Goal: Find specific fact: Find contact information

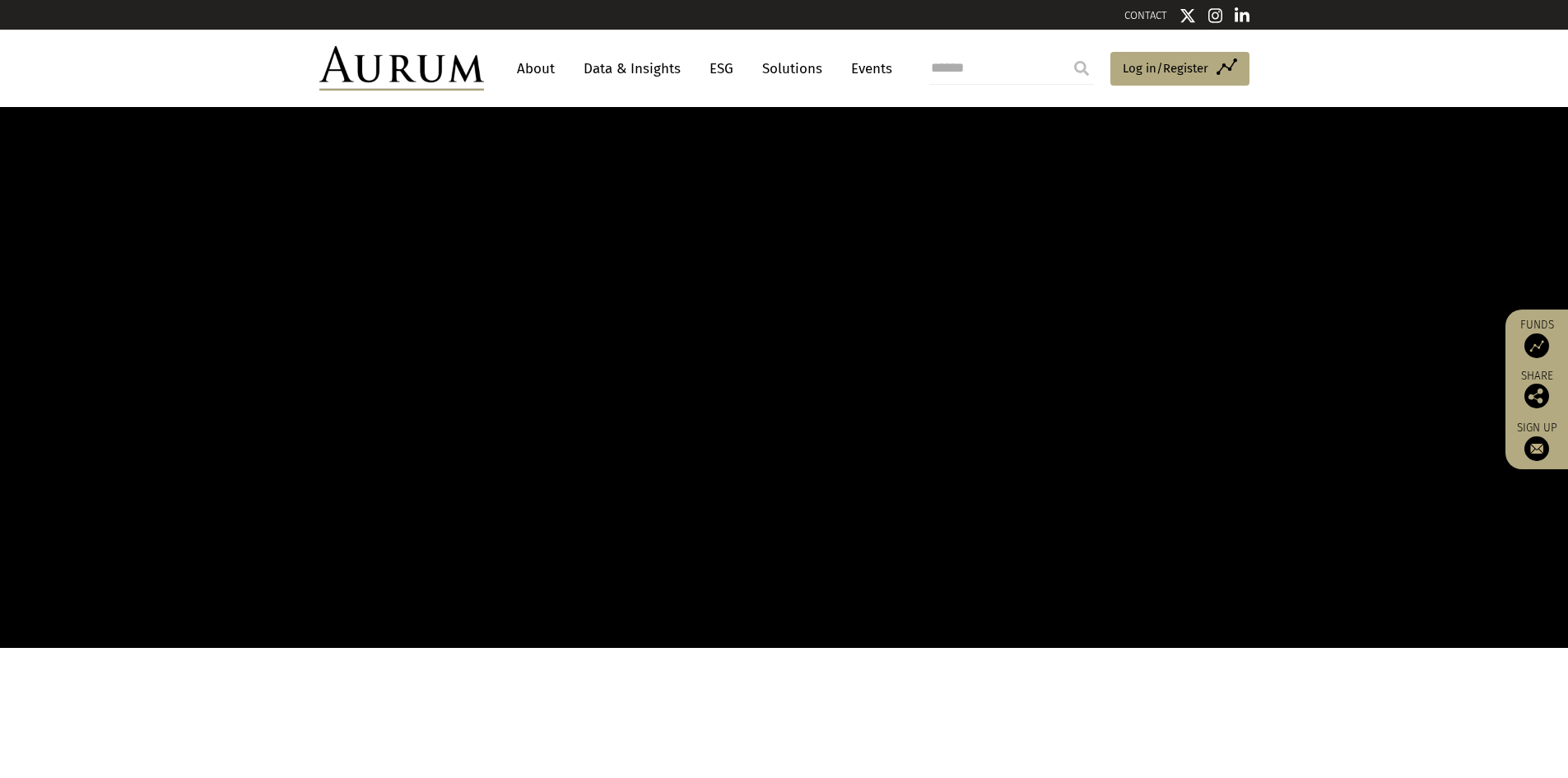
click at [952, 67] on input "search" at bounding box center [1011, 68] width 164 height 33
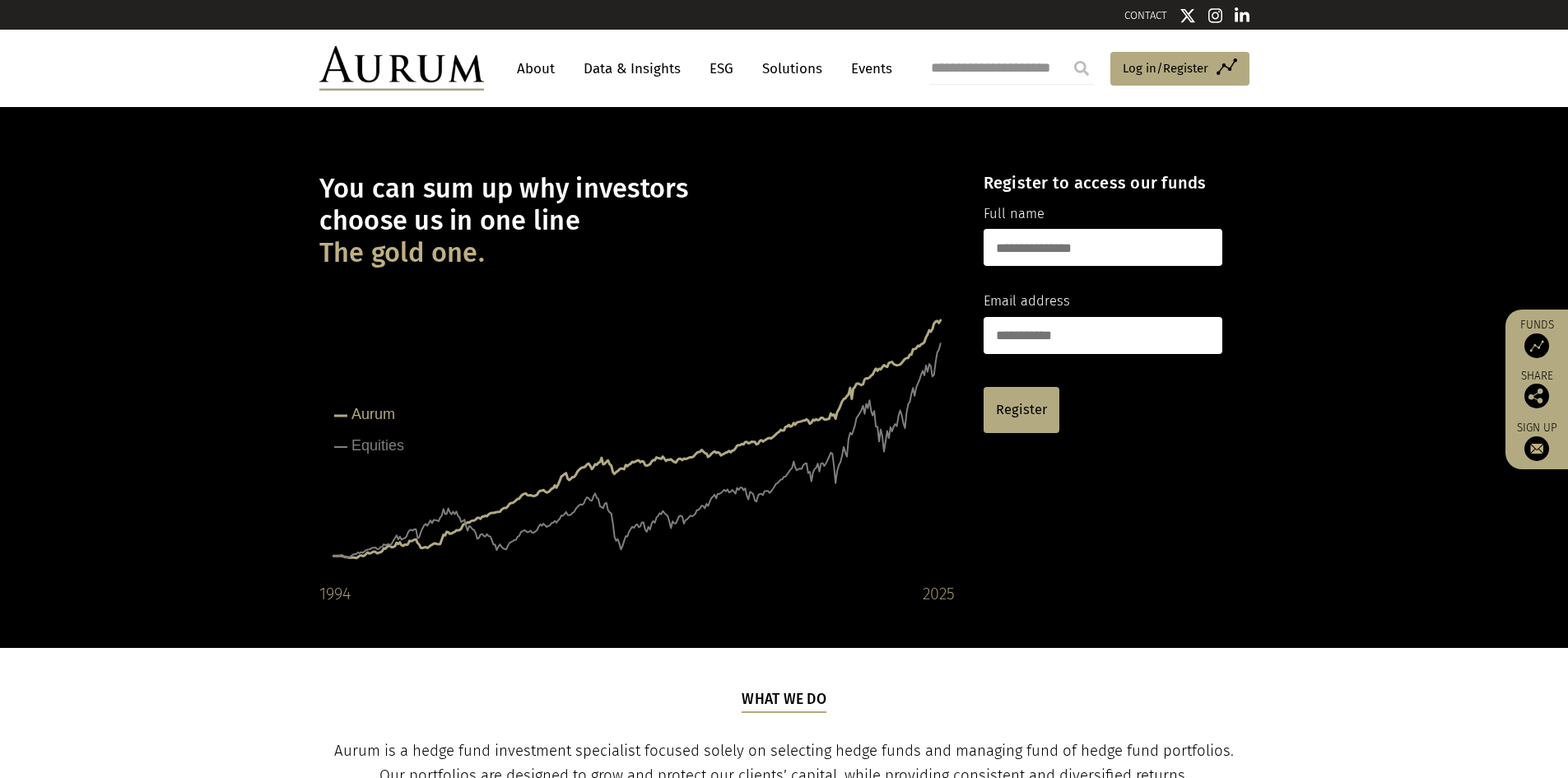
type input "**********"
click at [1066, 52] on input "submit" at bounding box center [1082, 68] width 33 height 33
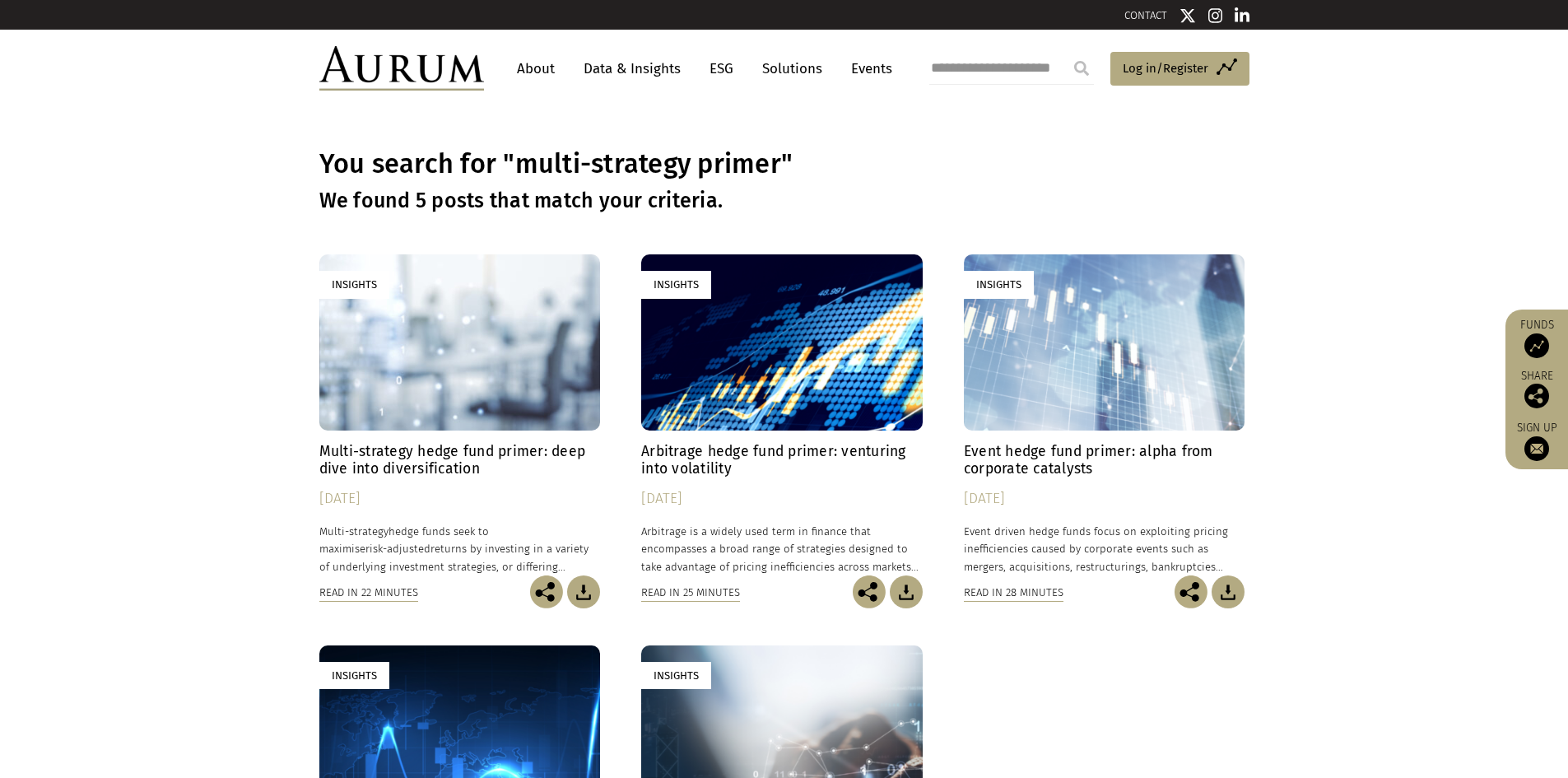
click at [418, 393] on div "Insights" at bounding box center [460, 342] width 281 height 175
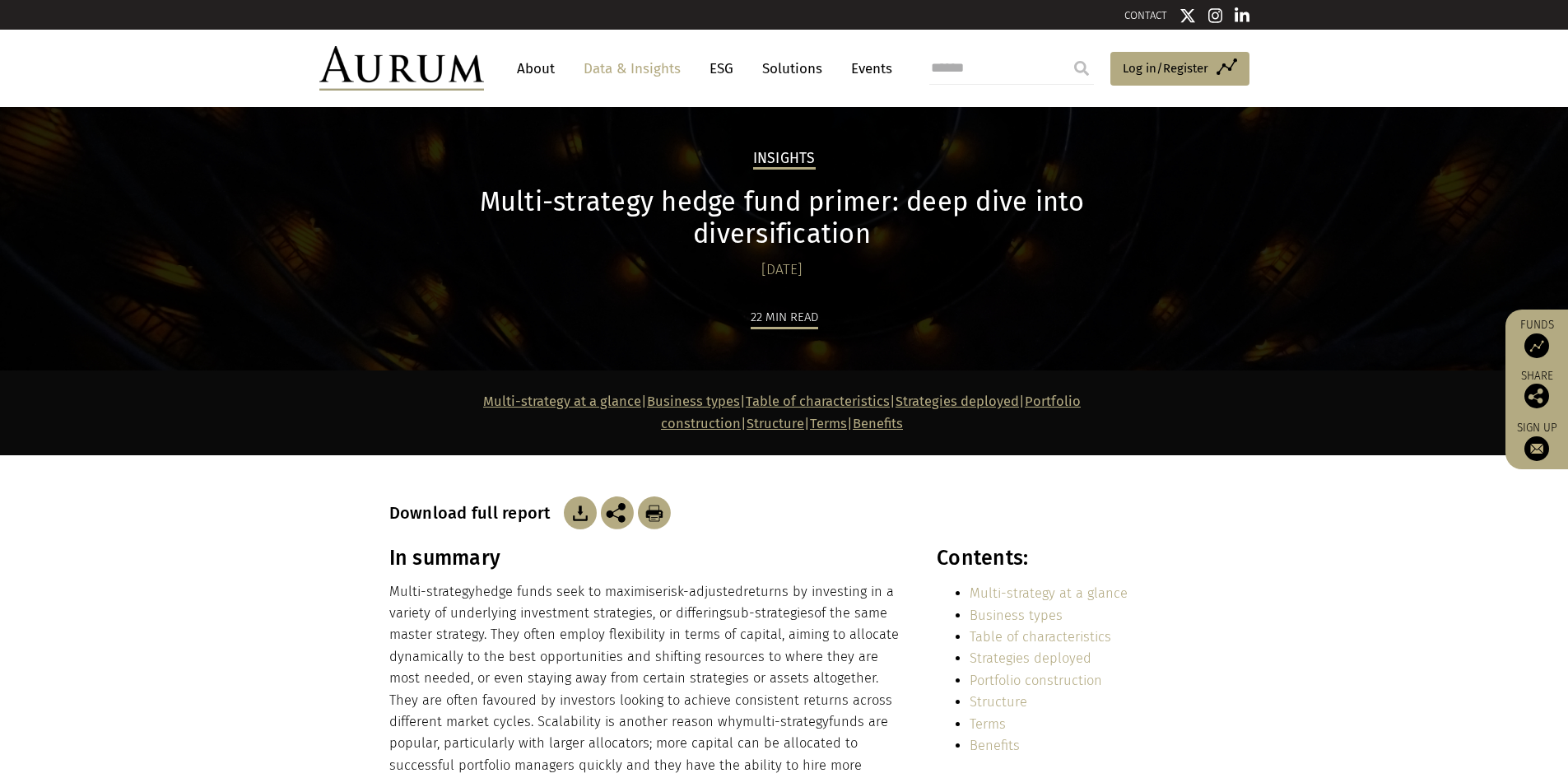
click at [584, 496] on img at bounding box center [580, 512] width 33 height 33
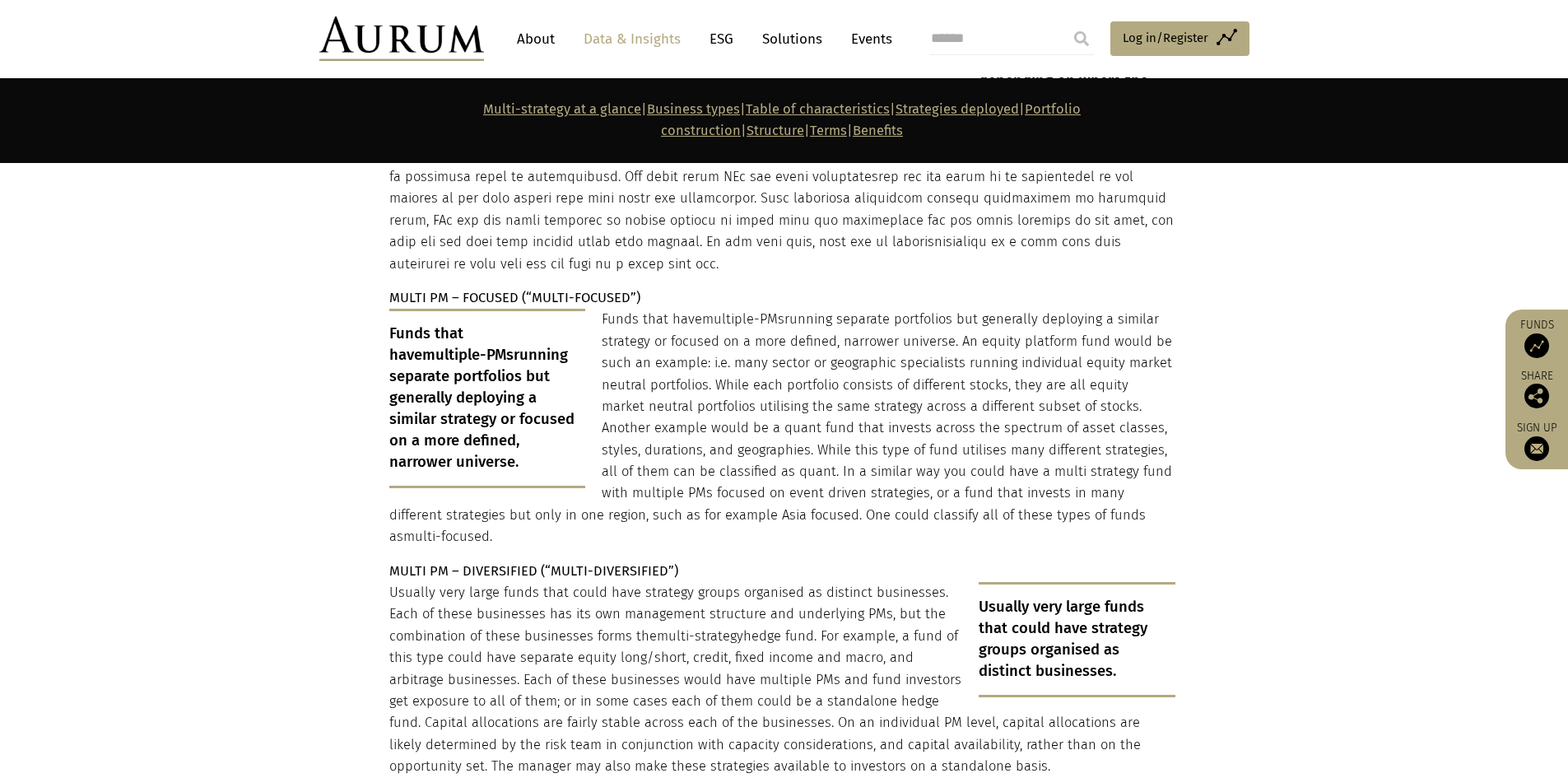
scroll to position [12858, 0]
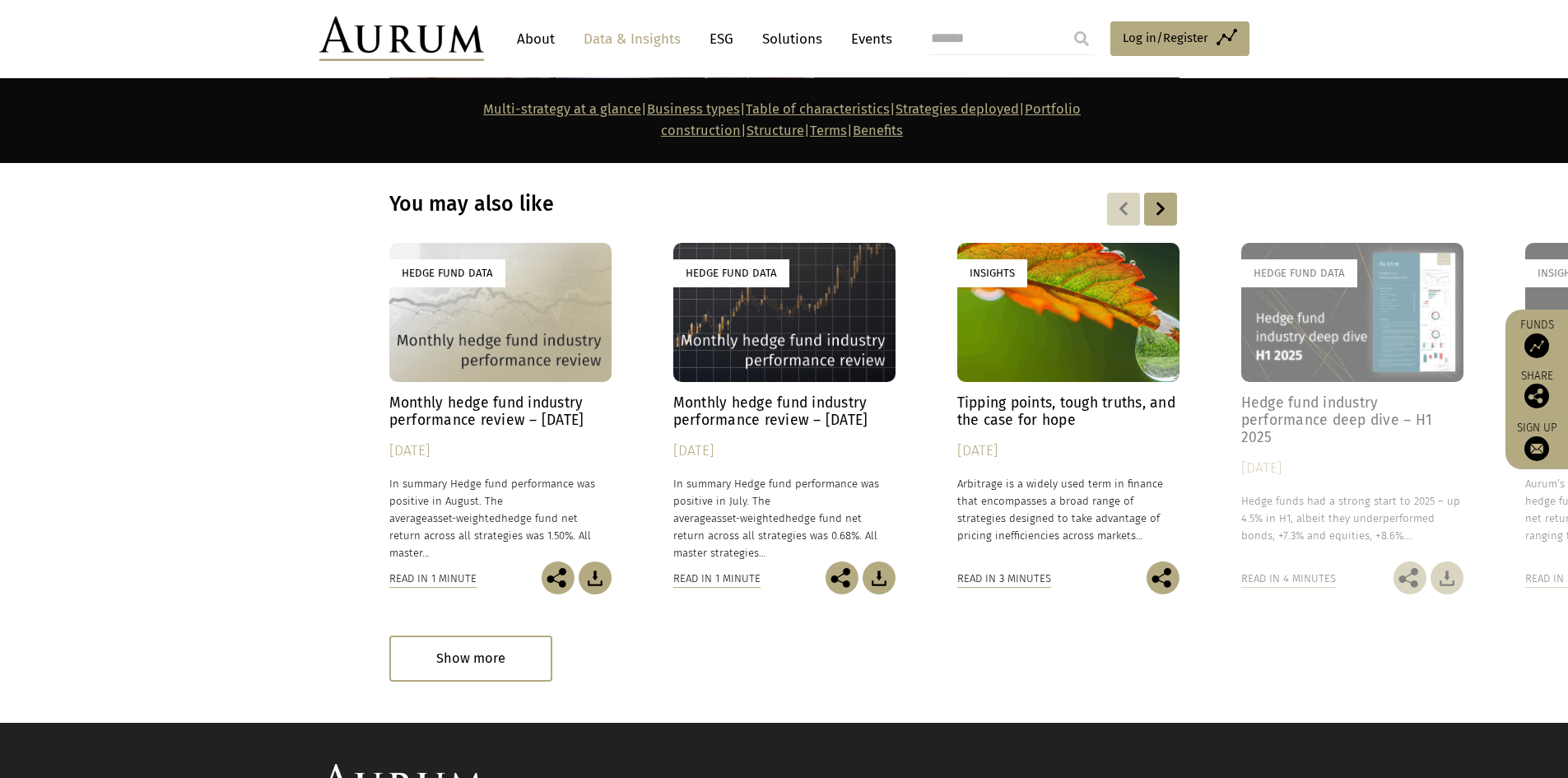
drag, startPoint x: 922, startPoint y: 694, endPoint x: 901, endPoint y: 723, distance: 35.8
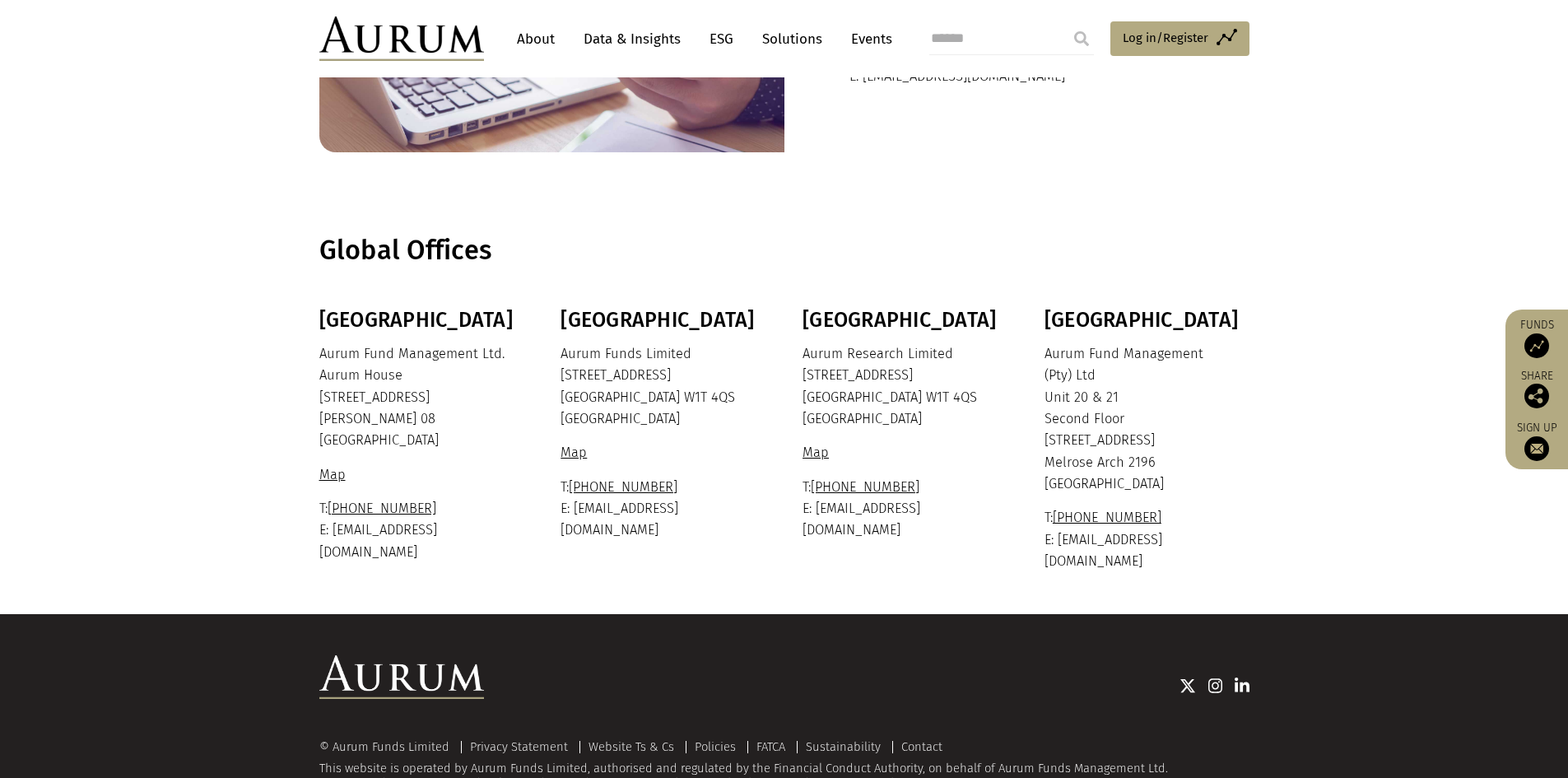
scroll to position [201, 0]
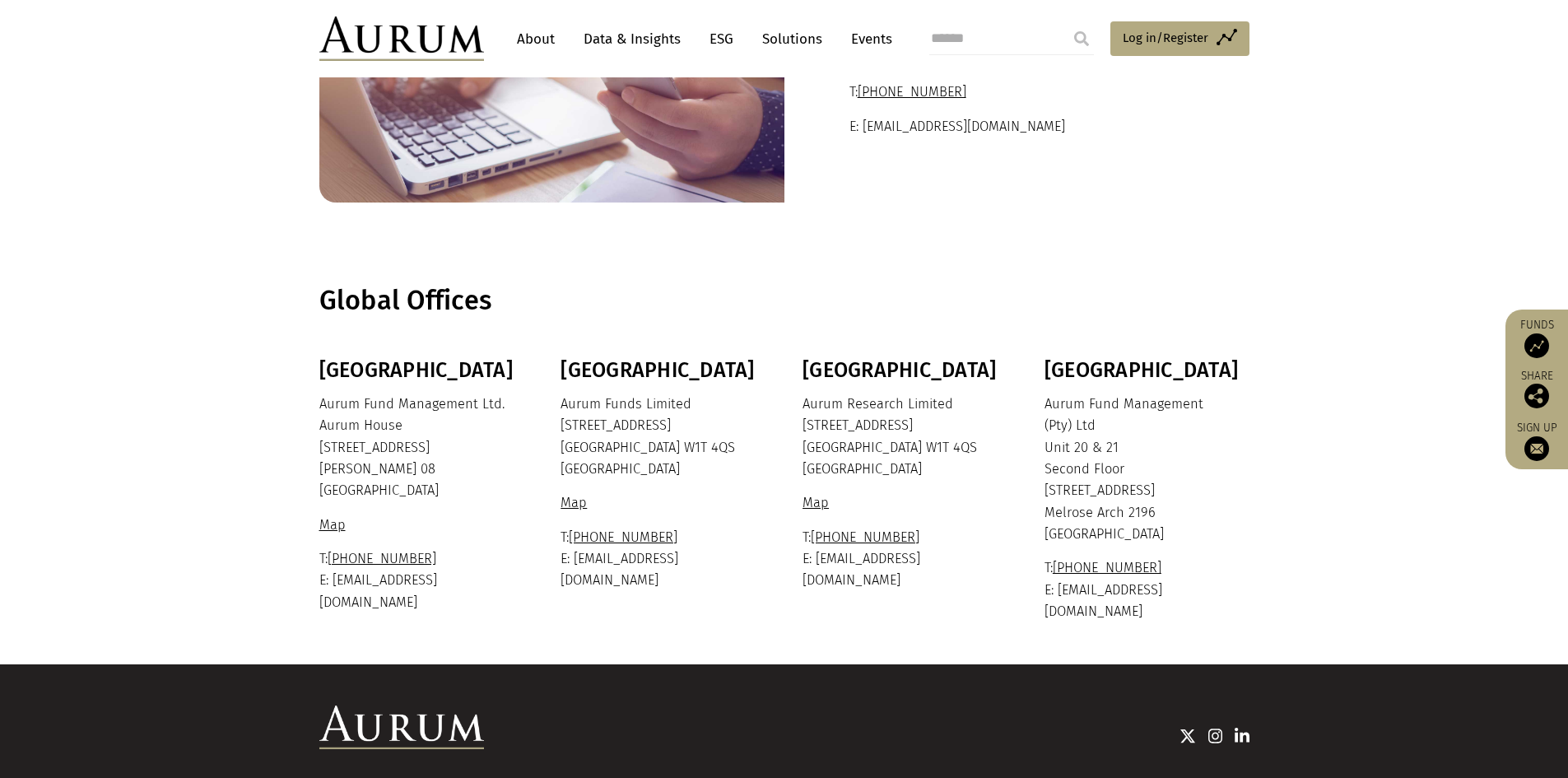
drag, startPoint x: 1465, startPoint y: 158, endPoint x: 1331, endPoint y: 178, distance: 135.5
click at [1468, 156] on section "General enquiries Please contact our investor relations team. T: +44 20 7589 11…" at bounding box center [784, 75] width 1568 height 337
drag, startPoint x: 658, startPoint y: 448, endPoint x: 562, endPoint y: 423, distance: 99.2
click at [562, 423] on p "Aurum Funds Limited 80 Charlotte Street London W1T 4QS United Kingdom" at bounding box center [660, 437] width 201 height 87
copy p "80 Charlotte Street London W1T 4QS"
